Goal: Information Seeking & Learning: Learn about a topic

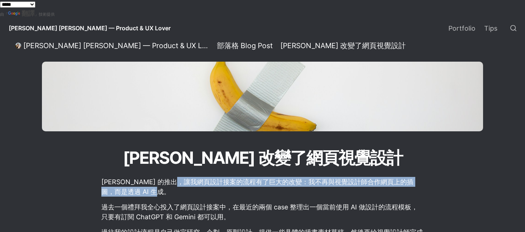
drag, startPoint x: 174, startPoint y: 183, endPoint x: 165, endPoint y: 192, distance: 13.1
click at [165, 192] on p "[PERSON_NAME] 的推出，讓我網頁設計接案的流程有了巨大的改變：我不再與視覺設計師合作網頁上的插圖，而是透過 AI 生成。" at bounding box center [263, 187] width 324 height 22
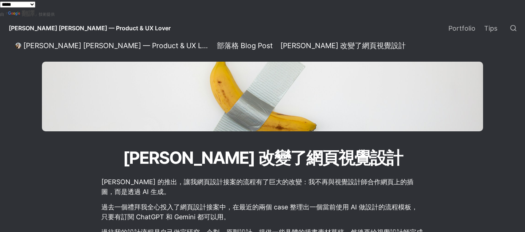
click at [131, 208] on p "過去一個禮拜我全心投入了網頁設計接案中，在最近的兩個 case 整理出一個當前使用 AI 做設計的流程模板，只要有訂閱 ChatGPT 和 Gemini 都可…" at bounding box center [263, 212] width 324 height 22
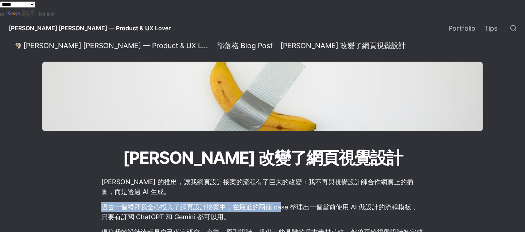
drag, startPoint x: 101, startPoint y: 207, endPoint x: 281, endPoint y: 208, distance: 179.6
click at [281, 207] on p "過去一個禮拜我全心投入了網頁設計接案中，在最近的兩個 case 整理出一個當前使用 AI 做設計的流程模板，只要有訂閱 ChatGPT 和 Gemini 都可…" at bounding box center [263, 212] width 324 height 22
click at [252, 207] on p "過去一個禮拜我全心投入了網頁設計接案中，在最近的兩個 case 整理出一個當前使用 AI 做設計的流程模板，只要有訂閱 ChatGPT 和 Gemini 都可…" at bounding box center [263, 212] width 324 height 22
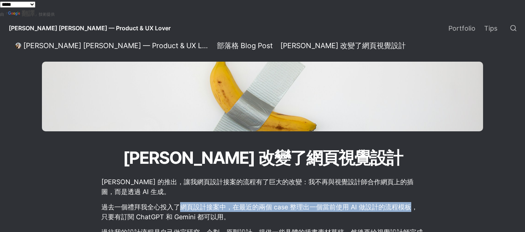
drag, startPoint x: 178, startPoint y: 206, endPoint x: 410, endPoint y: 207, distance: 231.8
click at [410, 207] on p "過去一個禮拜我全心投入了網頁設計接案中，在最近的兩個 case 整理出一個當前使用 AI 做設計的流程模板，只要有訂閱 ChatGPT 和 Gemini 都可…" at bounding box center [263, 212] width 324 height 22
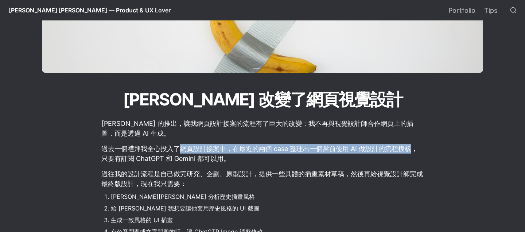
scroll to position [66, 0]
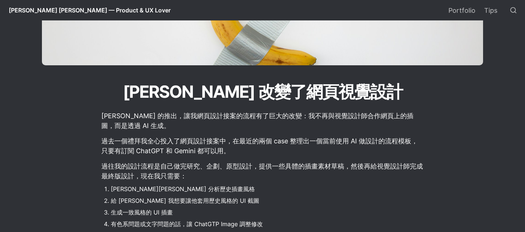
click at [389, 149] on p "過去一個禮拜我全心投入了網頁設計接案中，在最近的兩個 case 整理出一個當前使用 AI 做設計的流程模板，只要有訂閱 ChatGPT 和 Gemini 都可…" at bounding box center [263, 146] width 324 height 22
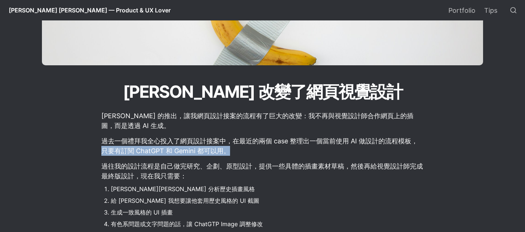
drag, startPoint x: 98, startPoint y: 153, endPoint x: 236, endPoint y: 153, distance: 138.1
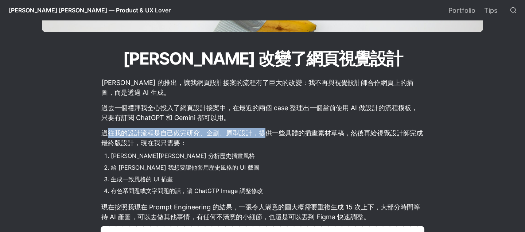
drag, startPoint x: 109, startPoint y: 134, endPoint x: 277, endPoint y: 133, distance: 168.3
click at [271, 133] on p "過往我的設計流程是自己做完研究、企劃、原型設計，提供一些具體的插畫素材草稿，然後再給視覺設計師完成最終版設計，現在我只需要：" at bounding box center [263, 138] width 324 height 22
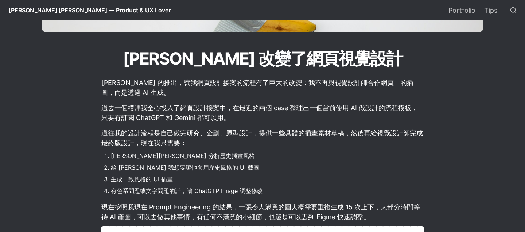
click at [295, 134] on p "過往我的設計流程是自己做完研究、企劃、原型設計，提供一些具體的插畫素材草稿，然後再給視覺設計師完成最終版設計，現在我只需要：" at bounding box center [263, 138] width 324 height 22
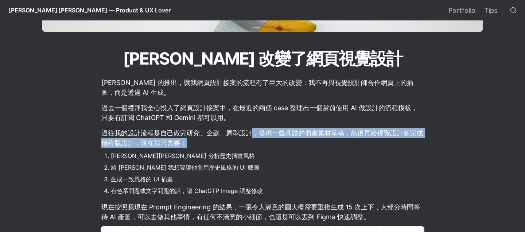
drag, startPoint x: 255, startPoint y: 133, endPoint x: 269, endPoint y: 141, distance: 15.8
click at [239, 141] on p "過往我的設計流程是自己做完研究、企劃、原型設計，提供一些具體的插畫素材草稿，然後再給視覺設計師完成最終版設計，現在我只需要：" at bounding box center [263, 138] width 324 height 22
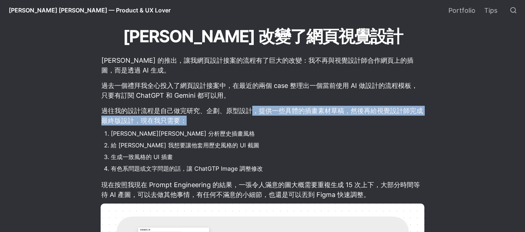
scroll to position [132, 0]
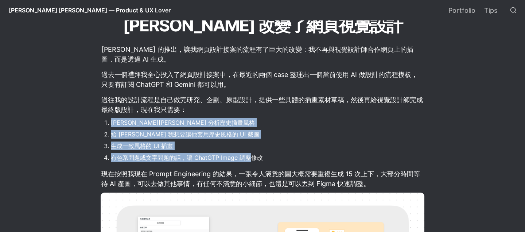
drag, startPoint x: 110, startPoint y: 125, endPoint x: 245, endPoint y: 160, distance: 139.7
click at [244, 160] on ol "[PERSON_NAME][PERSON_NAME] 分析歷史插畫風格 給 [PERSON_NAME] 我想要讓他套用歷史風格的 UI 截圖 生成一致風格的 …" at bounding box center [263, 139] width 324 height 47
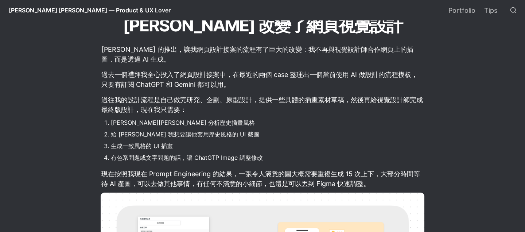
click at [287, 153] on li "有色系問題或文字問題的話，讓 ChatGTP Image 調整修改" at bounding box center [267, 157] width 313 height 11
drag, startPoint x: 110, startPoint y: 160, endPoint x: 269, endPoint y: 160, distance: 158.1
click at [269, 160] on li "有色系問題或文字問題的話，讓 ChatGTP Image 調整修改" at bounding box center [267, 157] width 313 height 11
click at [116, 176] on p "現在按照我現在 Prompt Engineering 的結果，一張令人滿意的圖大概需要重複生成 15 次上下，大部分時間等待 AI 產圖，可以去做其他事情，有…" at bounding box center [263, 179] width 324 height 22
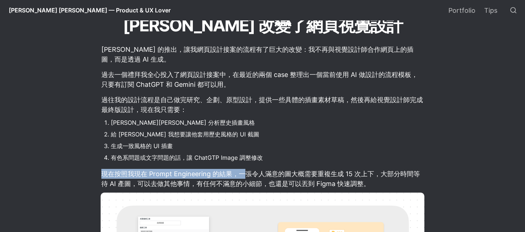
drag, startPoint x: 98, startPoint y: 175, endPoint x: 259, endPoint y: 172, distance: 161.8
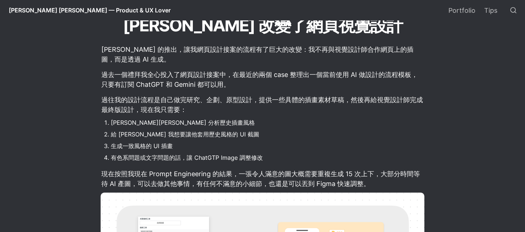
click at [281, 170] on p "現在按照我現在 Prompt Engineering 的結果，一張令人滿意的圖大概需要重複生成 15 次上下，大部分時間等待 AI 產圖，可以去做其他事情，有…" at bounding box center [263, 179] width 324 height 22
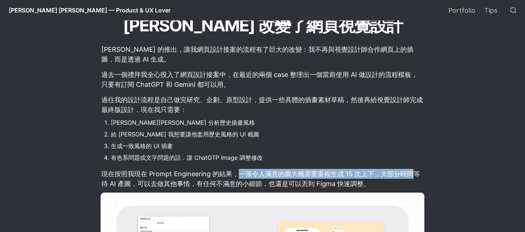
drag, startPoint x: 275, startPoint y: 171, endPoint x: 412, endPoint y: 171, distance: 137.0
click at [412, 171] on p "現在按照我現在 Prompt Engineering 的結果，一張令人滿意的圖大概需要重複生成 15 次上下，大部分時間等待 AI 產圖，可以去做其他事情，有…" at bounding box center [263, 179] width 324 height 22
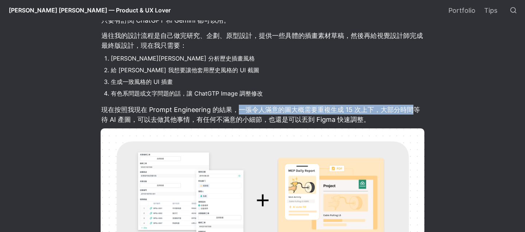
scroll to position [199, 0]
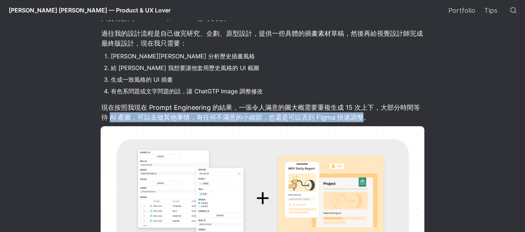
drag, startPoint x: 110, startPoint y: 120, endPoint x: 366, endPoint y: 120, distance: 256.5
click at [366, 120] on p "現在按照我現在 Prompt Engineering 的結果，一張令人滿意的圖大概需要重複生成 15 次上下，大部分時間等待 AI 產圖，可以去做其他事情，有…" at bounding box center [263, 112] width 324 height 22
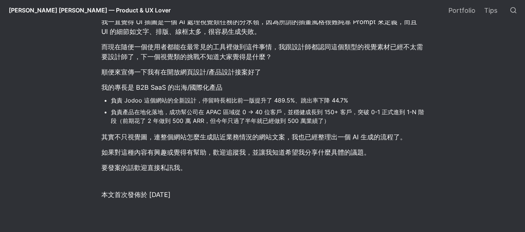
scroll to position [596, 0]
drag, startPoint x: 97, startPoint y: 190, endPoint x: 211, endPoint y: 191, distance: 113.7
click at [211, 191] on p "本文首次發佈於 [DATE]" at bounding box center [263, 194] width 324 height 12
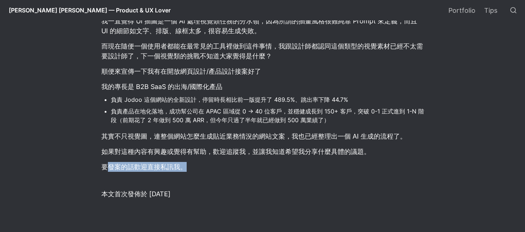
drag, startPoint x: 107, startPoint y: 168, endPoint x: 212, endPoint y: 169, distance: 105.3
click at [210, 169] on p "要發案的話歡迎直接私訊我。" at bounding box center [263, 167] width 324 height 12
click at [251, 183] on div at bounding box center [263, 179] width 324 height 12
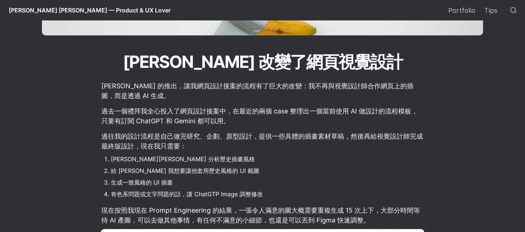
scroll to position [0, 0]
